Goal: Complete application form

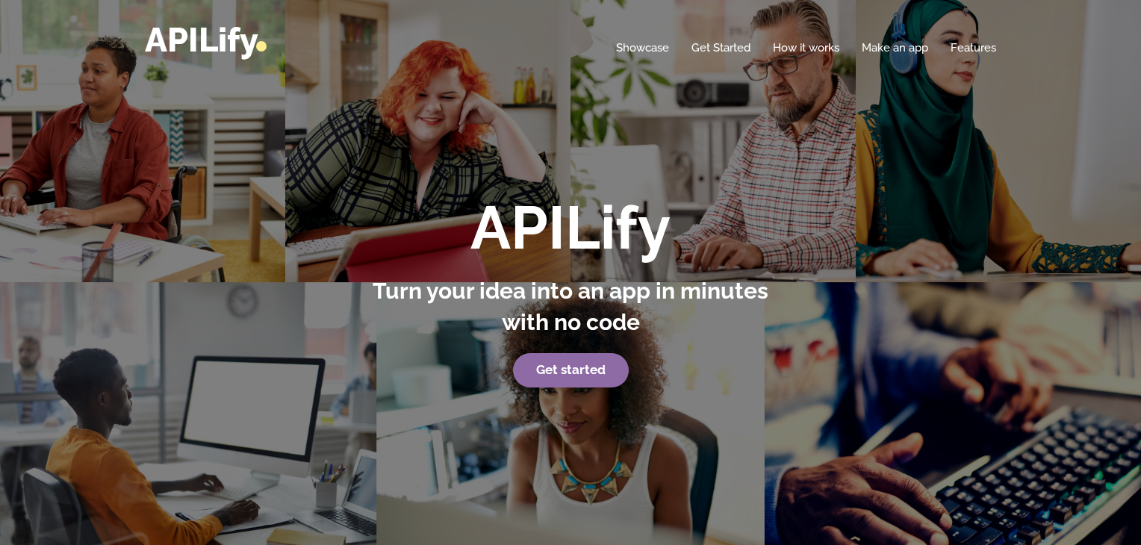
click at [570, 377] on link "Get started" at bounding box center [571, 370] width 116 height 34
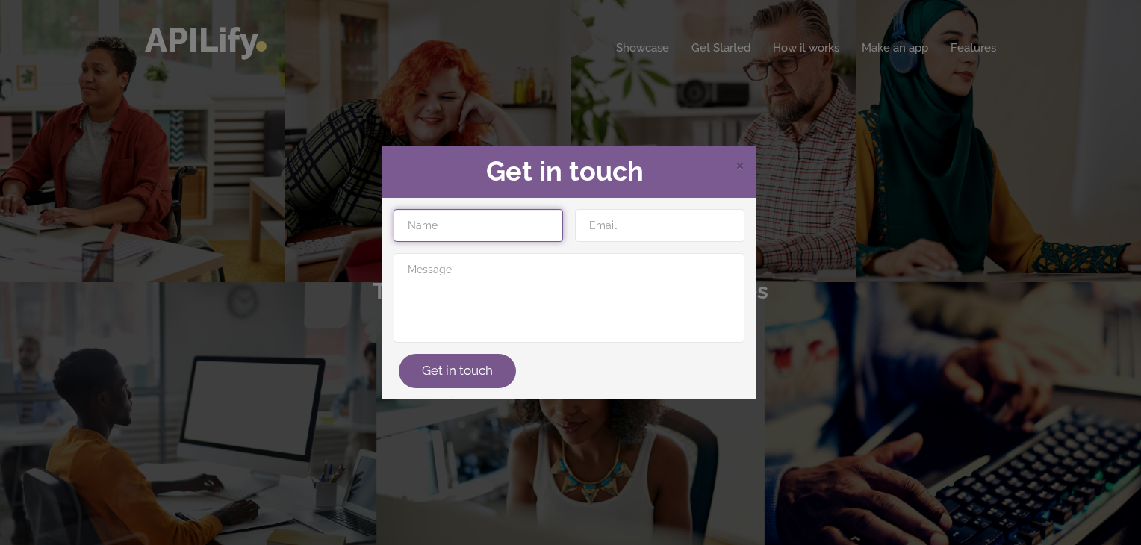
click at [496, 228] on input "text" at bounding box center [477, 225] width 169 height 33
type input "[PERSON_NAME]"
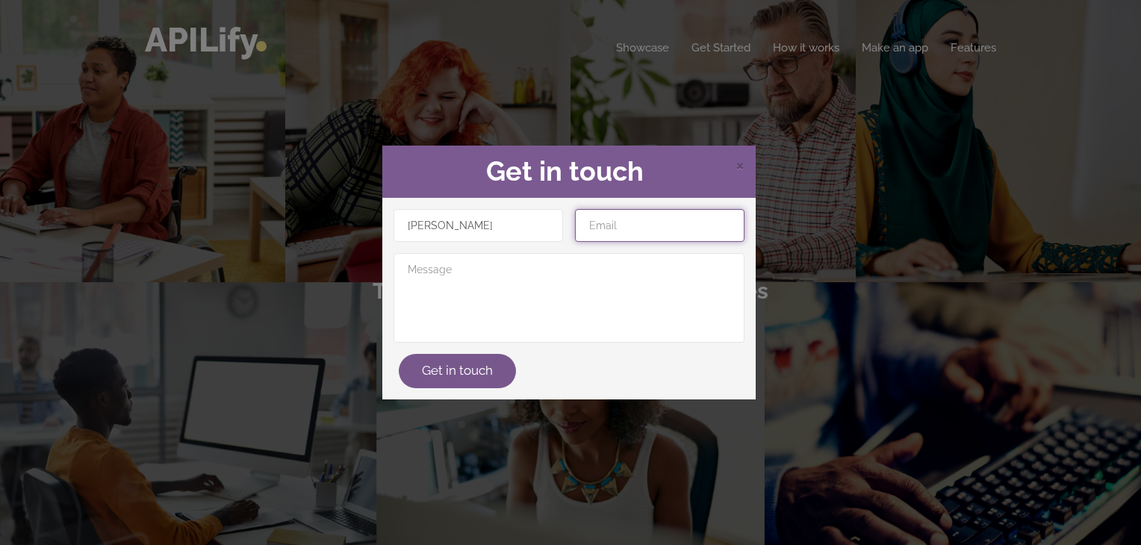
click at [645, 225] on input "email" at bounding box center [659, 225] width 169 height 33
type input "[DOMAIN_NAME]"
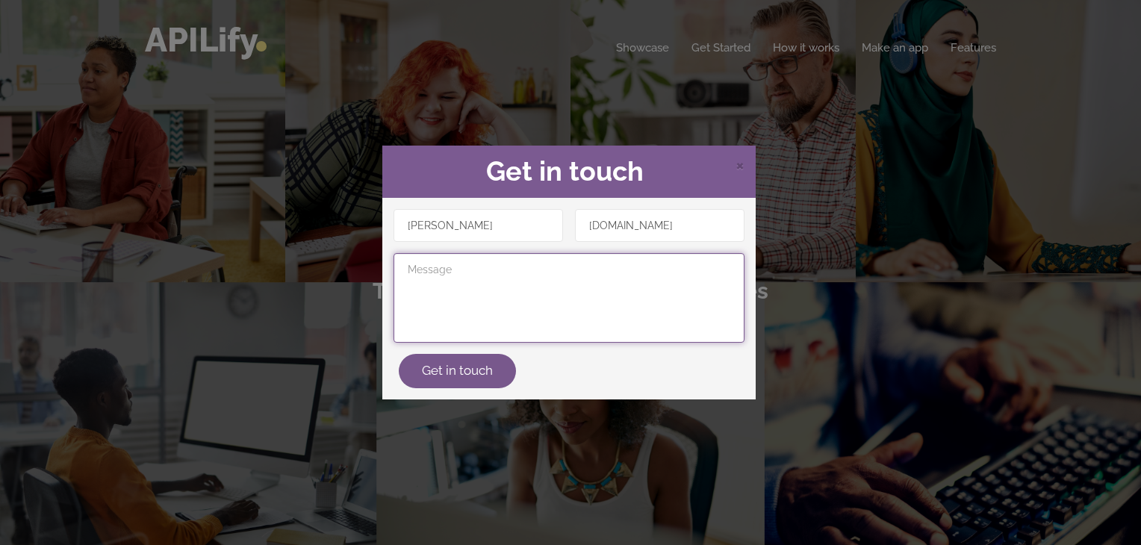
click at [456, 270] on textarea at bounding box center [568, 298] width 351 height 90
paste textarea "APILify"
type textarea "A"
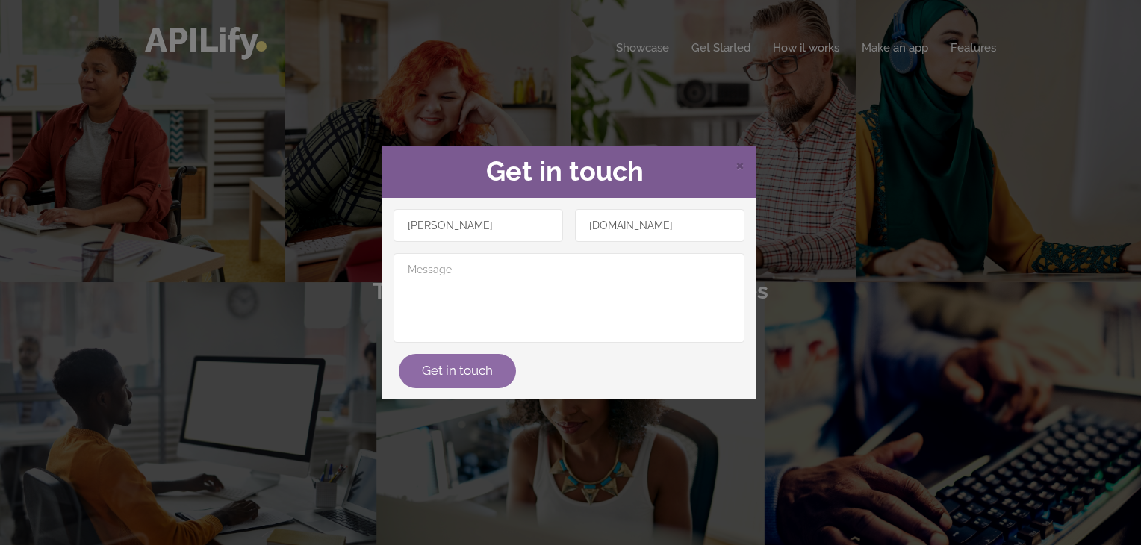
click at [433, 373] on button "Get in touch" at bounding box center [457, 371] width 117 height 34
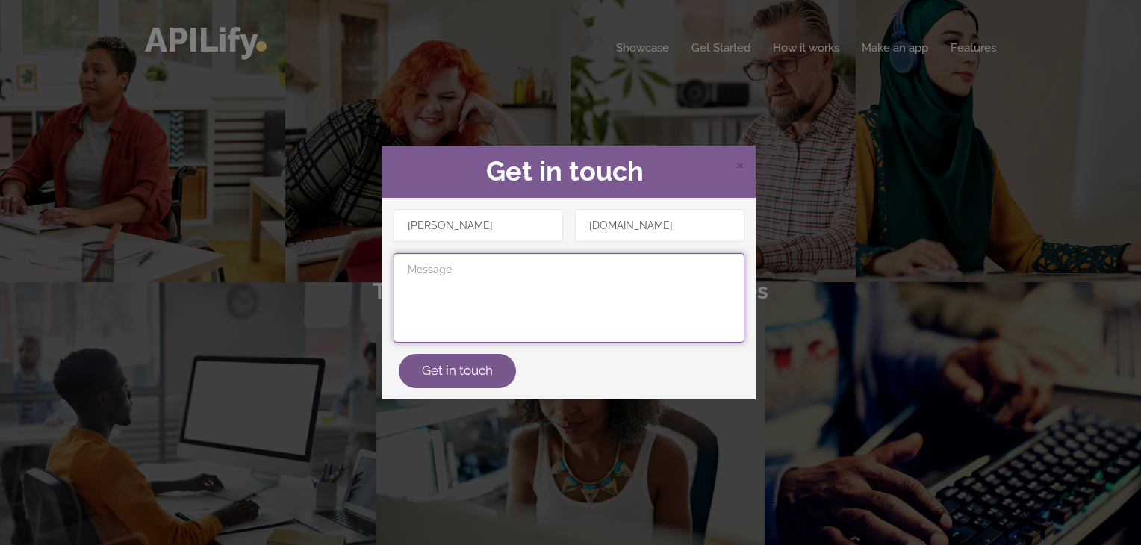
click at [433, 287] on textarea at bounding box center [568, 298] width 351 height 90
type textarea "Hi"
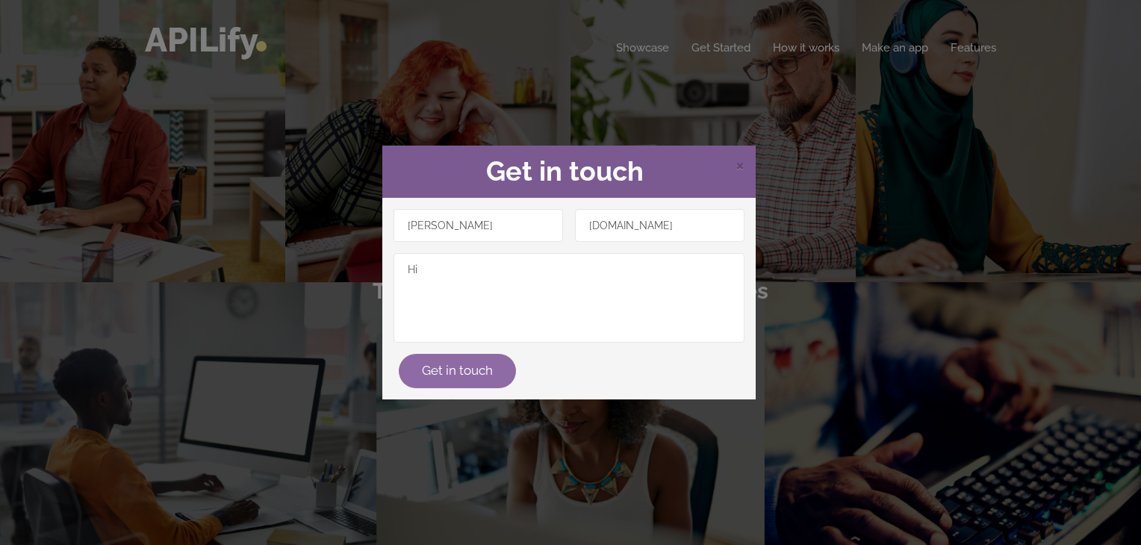
click at [463, 381] on button "Get in touch" at bounding box center [457, 371] width 117 height 34
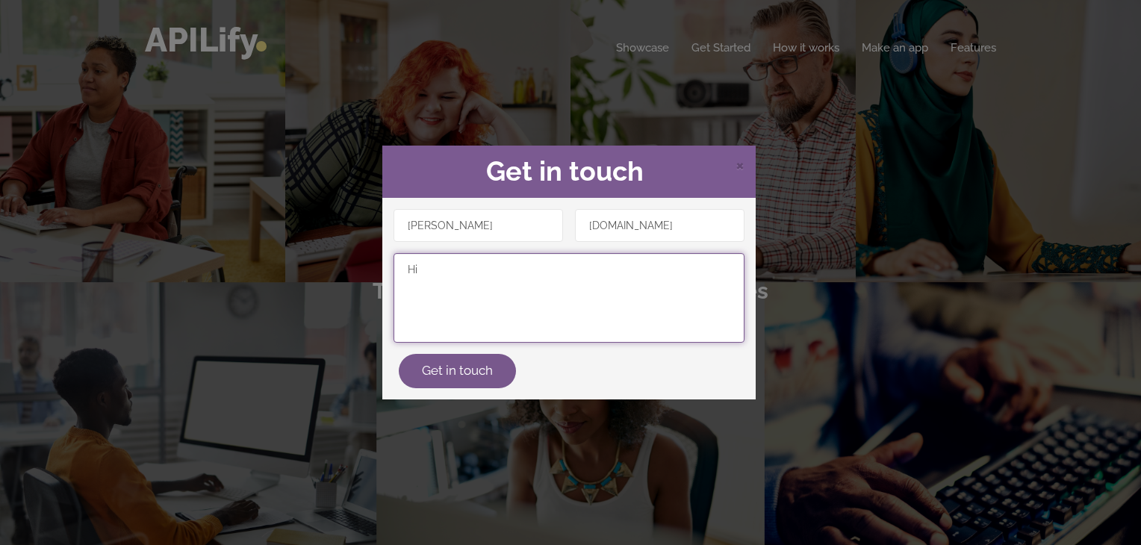
click at [494, 299] on textarea "Hi" at bounding box center [568, 298] width 351 height 90
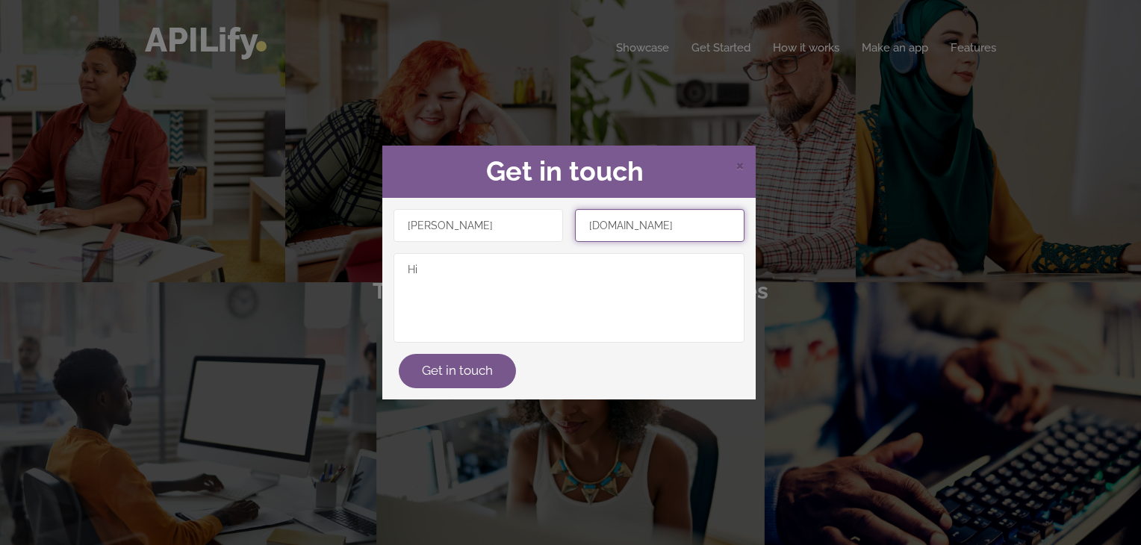
click at [653, 226] on input "[DOMAIN_NAME]" at bounding box center [659, 225] width 169 height 33
type input "[EMAIL_ADDRESS][DOMAIN_NAME]"
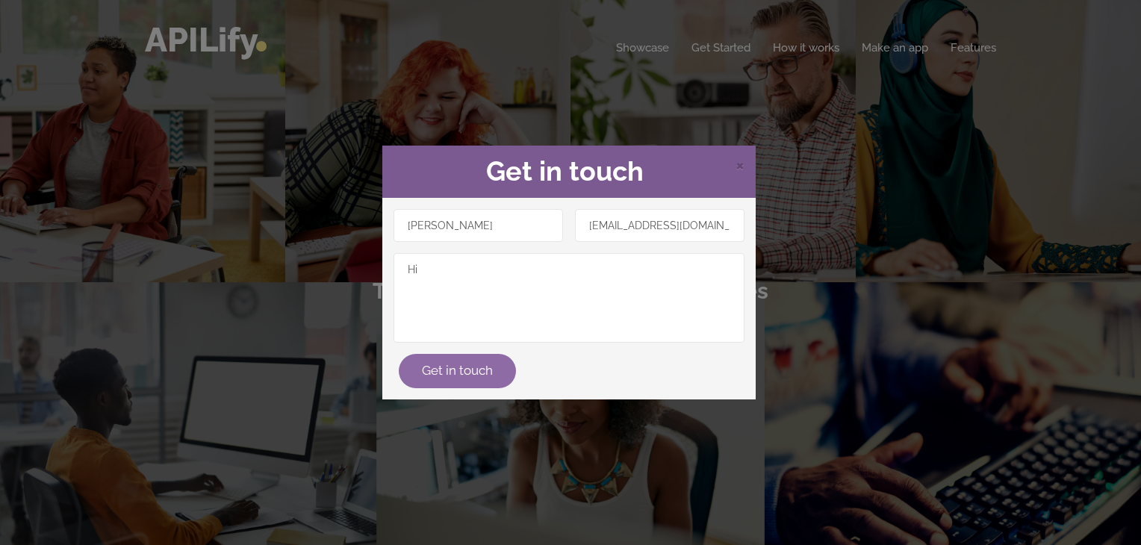
click at [487, 374] on button "Get in touch" at bounding box center [457, 371] width 117 height 34
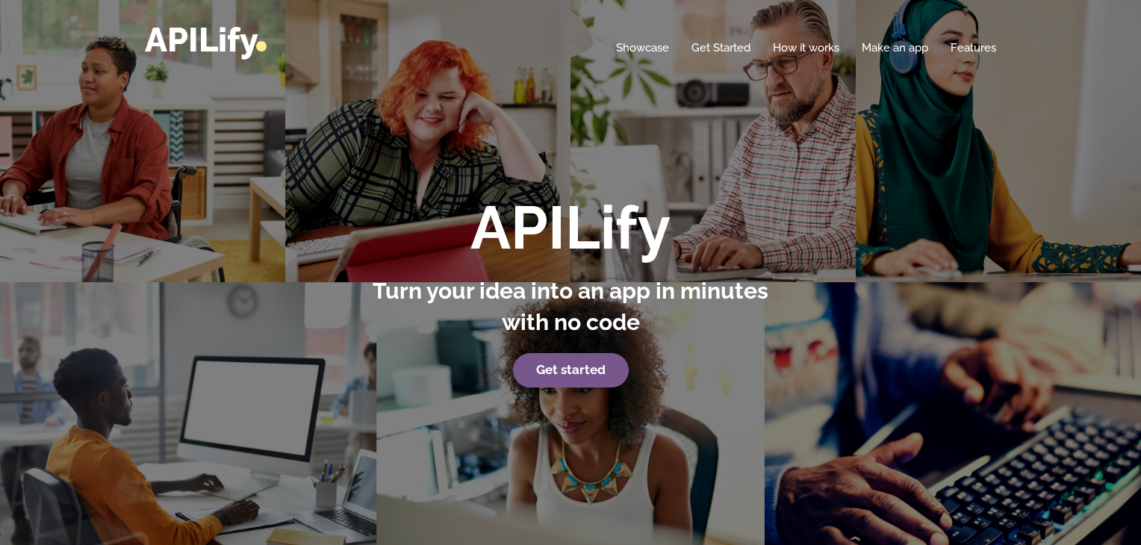
click at [608, 389] on div "APILify Turn your idea into an app in minutes with no code Get started" at bounding box center [570, 272] width 1141 height 545
click at [602, 382] on link "Get started" at bounding box center [571, 370] width 116 height 34
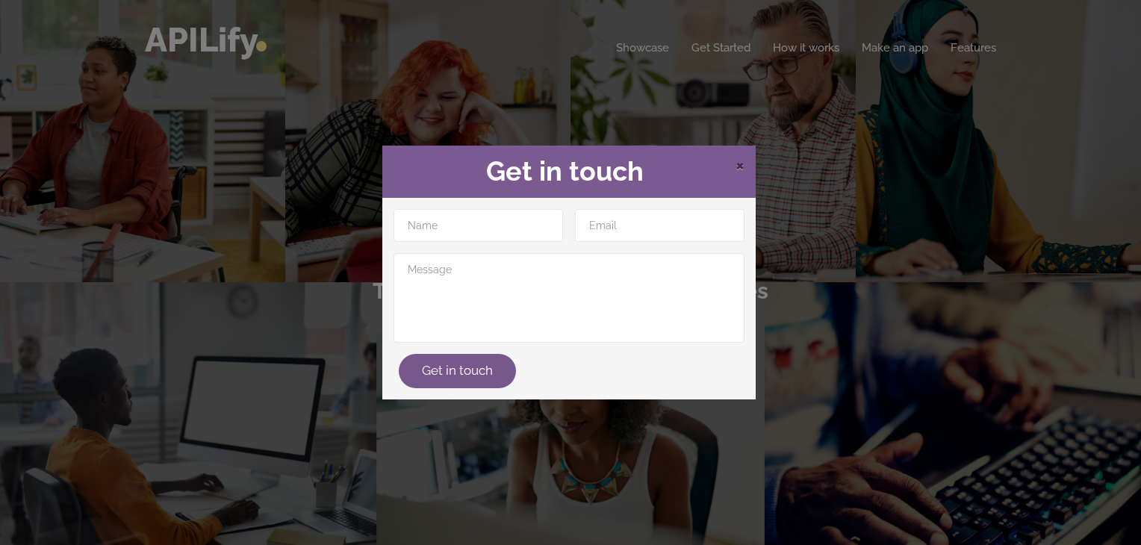
click at [738, 169] on span "×" at bounding box center [739, 164] width 9 height 22
